Goal: Information Seeking & Learning: Check status

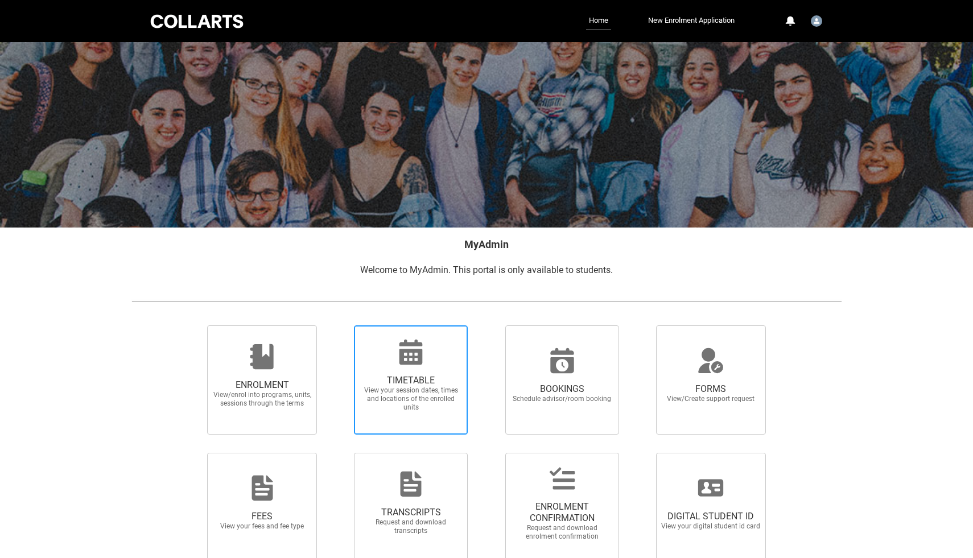
click at [418, 353] on icon at bounding box center [410, 352] width 23 height 25
click at [340, 325] on input "TIMETABLE View your session dates, times and locations of the enrolled units" at bounding box center [339, 325] width 1 height 1
radio input "true"
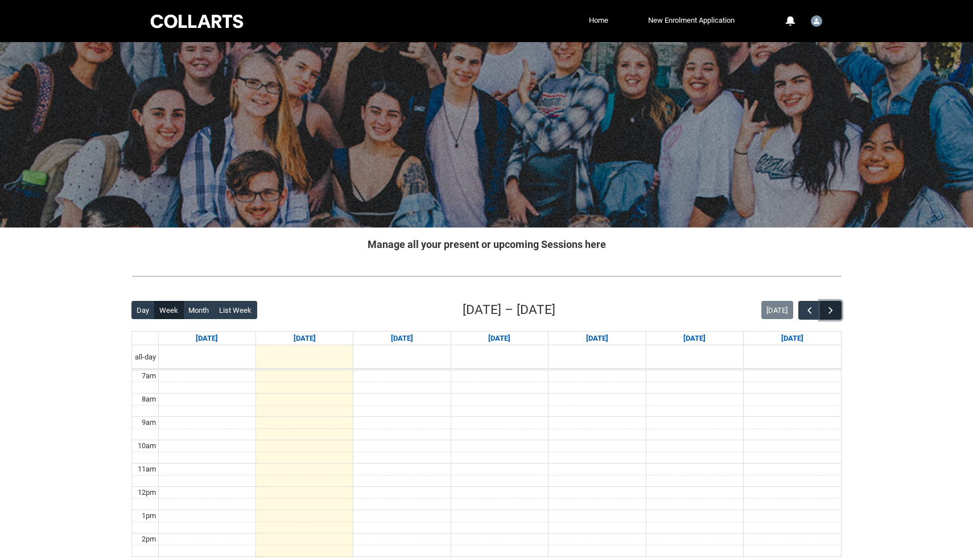
click at [833, 311] on span "button" at bounding box center [830, 310] width 11 height 11
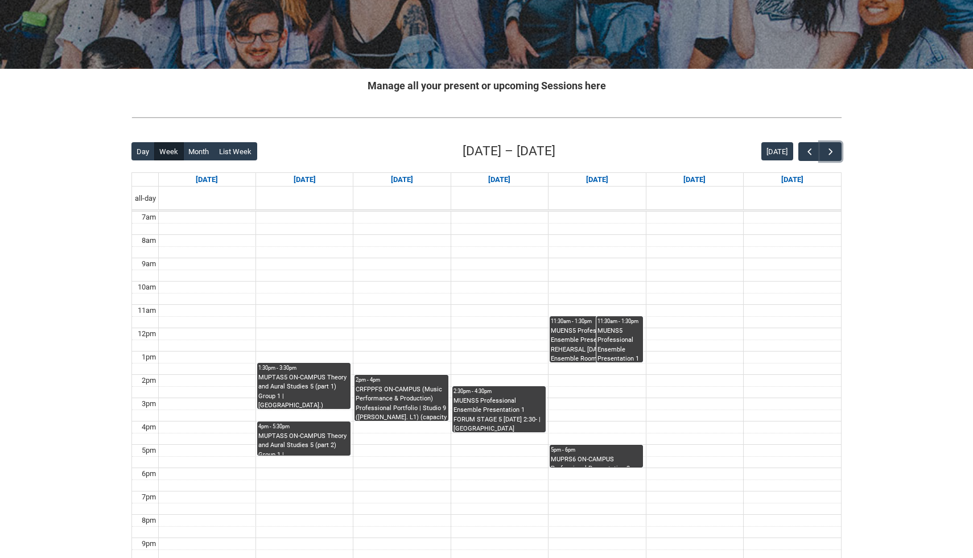
scroll to position [161, 0]
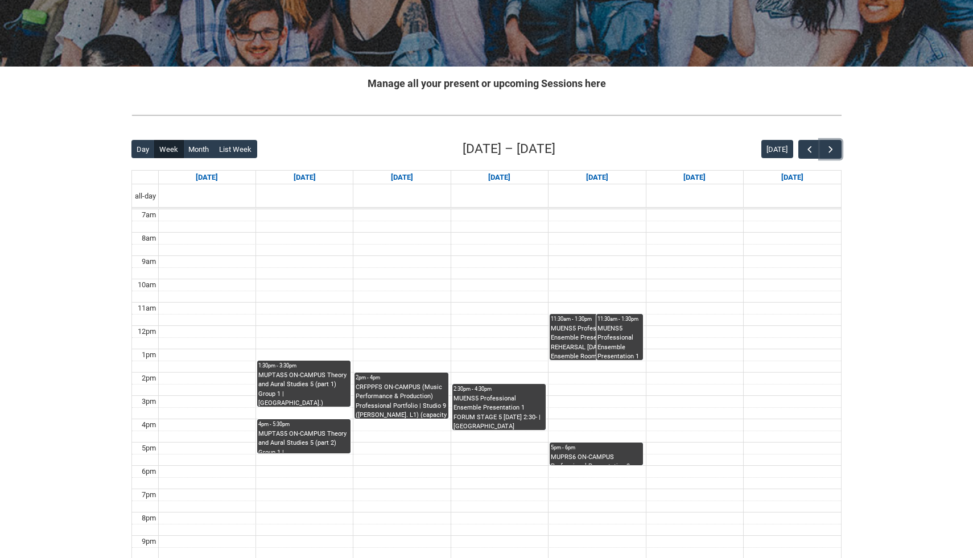
click at [580, 331] on div "MUENS5 Professional Ensemble Presentation 1 REHEARSAL [DATE] 11:30- | Ensemble …" at bounding box center [596, 342] width 91 height 36
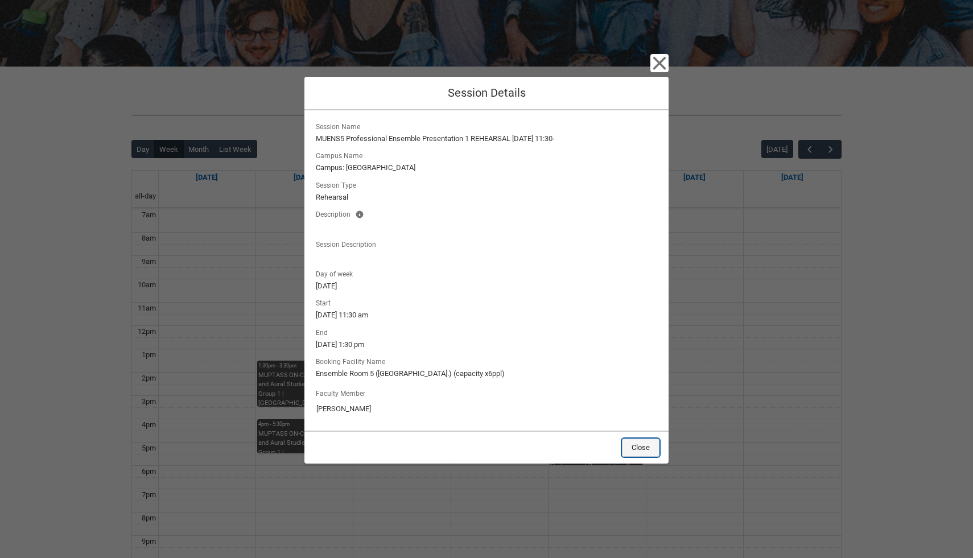
click at [634, 449] on button "Close" at bounding box center [641, 448] width 38 height 18
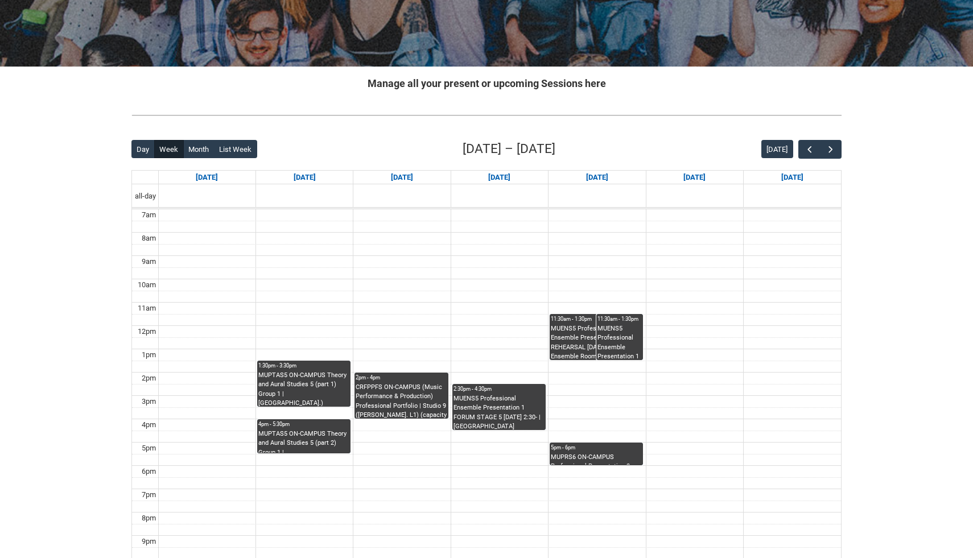
click at [573, 339] on div "MUENS5 Professional Ensemble Presentation 1 REHEARSAL [DATE] 11:30- | Ensemble …" at bounding box center [596, 342] width 91 height 36
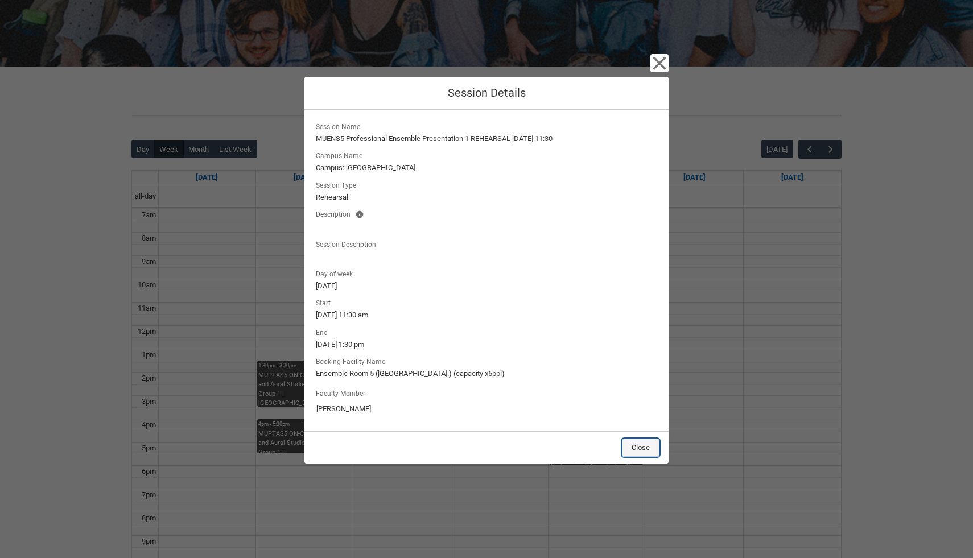
click at [634, 447] on button "Close" at bounding box center [641, 448] width 38 height 18
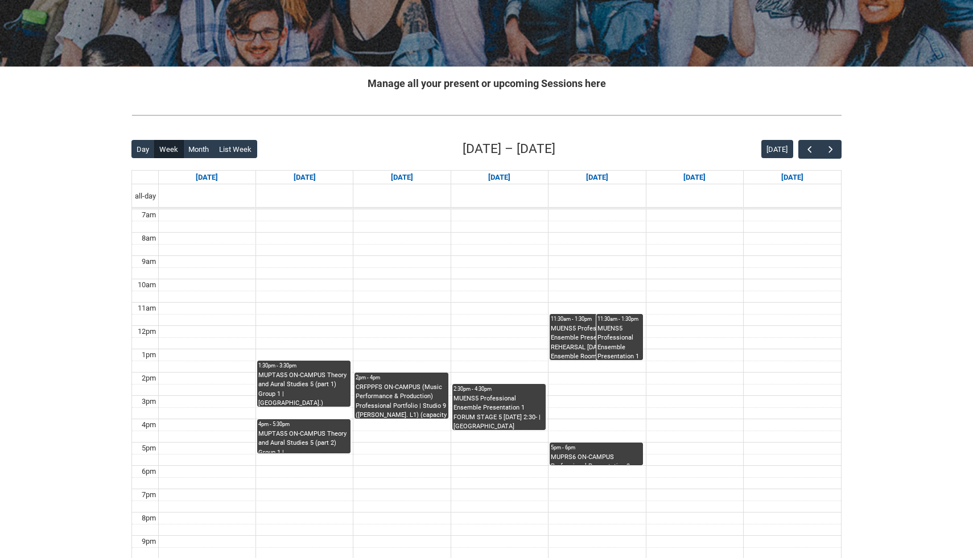
click at [624, 340] on div "MUENS5 Professional Ensemble Presentation 1 REHEARSAL [DATE] 11:30- | Ensemble …" at bounding box center [619, 342] width 44 height 36
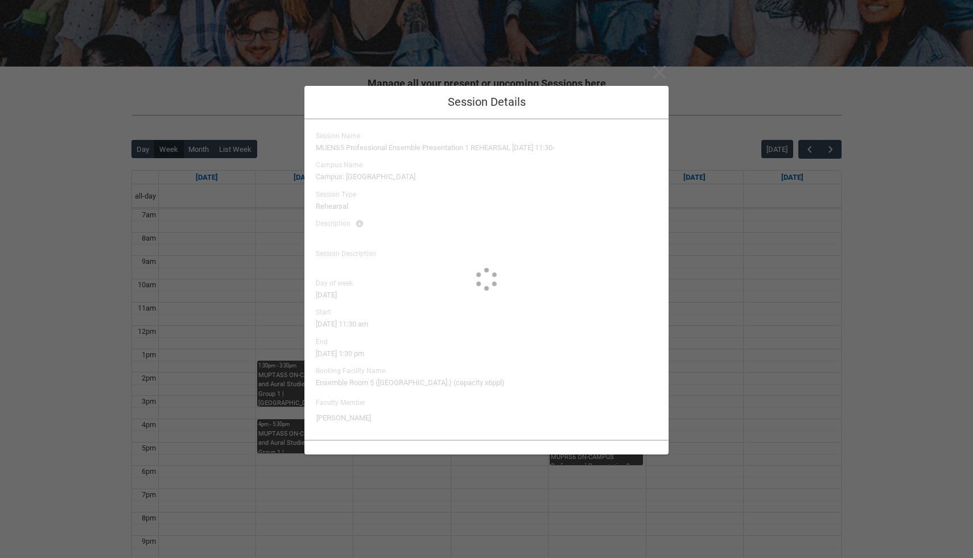
type input "[PERSON_NAME]"
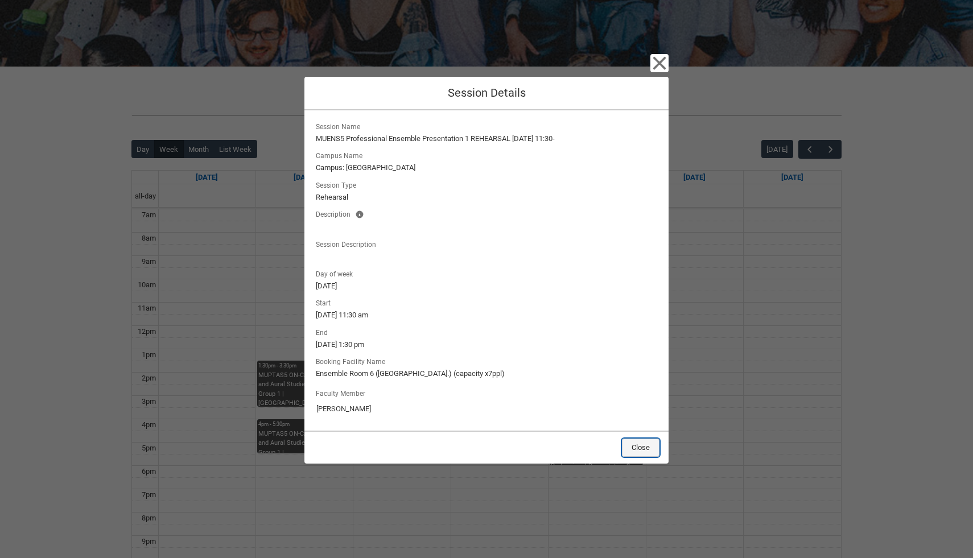
click at [655, 455] on button "Close" at bounding box center [641, 448] width 38 height 18
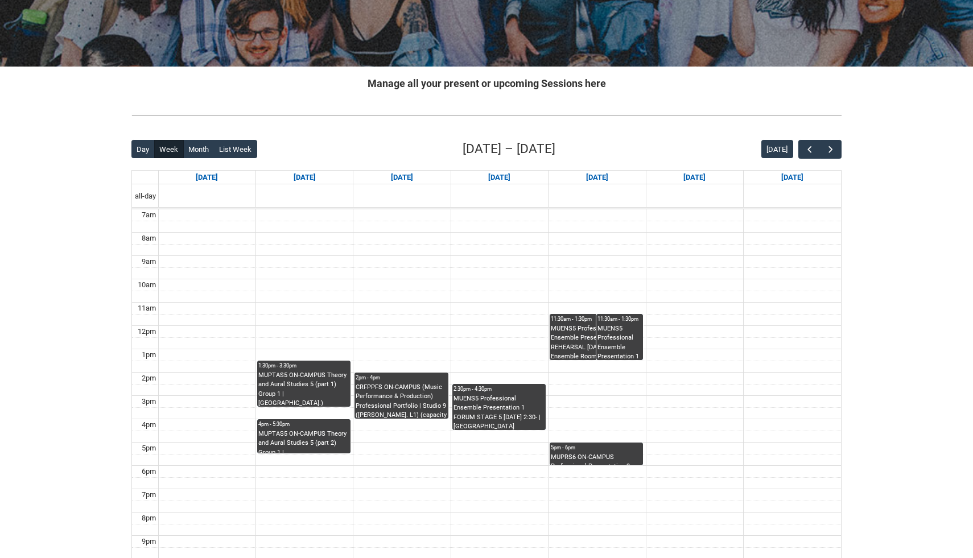
click at [827, 139] on div "Back Loading... This page should update in a few seconds... Day Week Month List…" at bounding box center [486, 360] width 728 height 461
click at [826, 146] on span "button" at bounding box center [830, 149] width 11 height 11
